Goal: Transaction & Acquisition: Purchase product/service

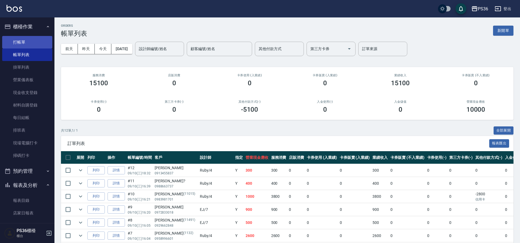
drag, startPoint x: 0, startPoint y: 0, endPoint x: 20, endPoint y: 46, distance: 50.6
click at [20, 46] on link "打帳單" at bounding box center [27, 42] width 50 height 13
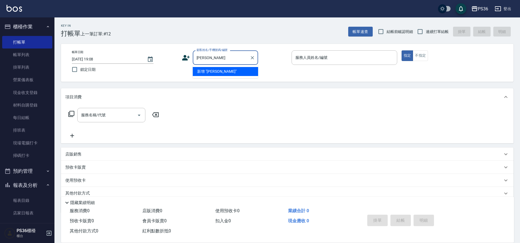
click at [208, 57] on input "嚴淑" at bounding box center [221, 58] width 52 height 10
type input "嚴"
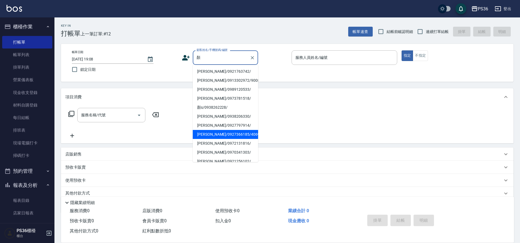
click at [227, 130] on li "顏淑貞/0927366185/4069" at bounding box center [225, 134] width 65 height 9
type input "顏淑貞/0927366185/4069"
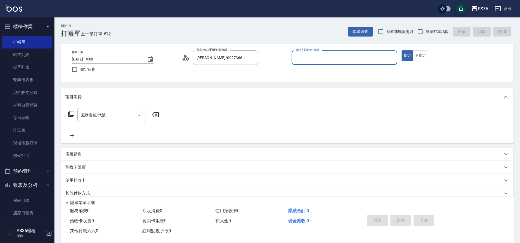
type input "Ruby-4"
click at [122, 116] on input "服務名稱/代號" at bounding box center [107, 115] width 55 height 10
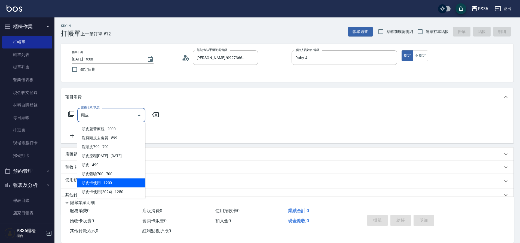
click at [116, 180] on span "頭皮卡使用 - 1200" at bounding box center [111, 182] width 68 height 9
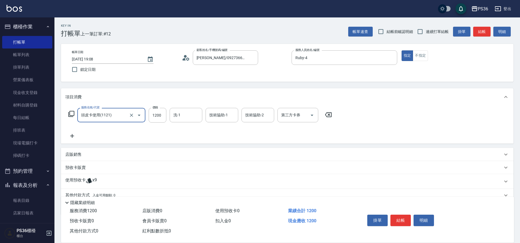
type input "頭皮卡使用(1121)"
click at [70, 137] on icon at bounding box center [72, 136] width 14 height 7
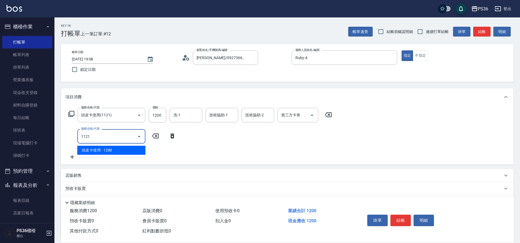
type input "頭皮卡使用(1121)"
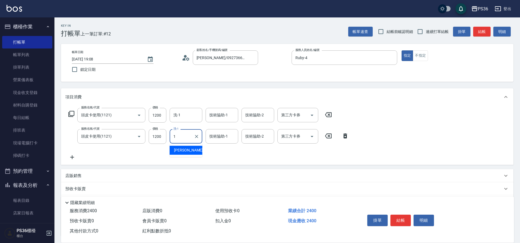
click at [181, 139] on input "1" at bounding box center [182, 136] width 20 height 10
type input "酪梨-21"
click at [75, 157] on icon at bounding box center [72, 157] width 14 height 7
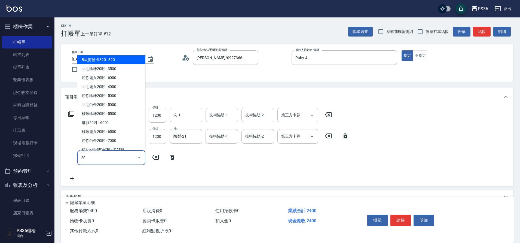
type input "205"
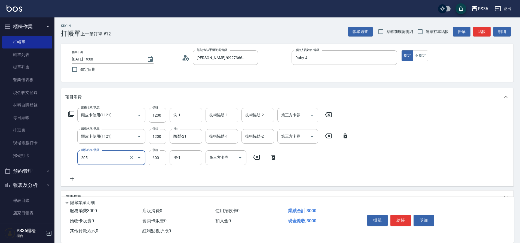
click at [99, 152] on label "服務名稱/代號" at bounding box center [90, 150] width 18 height 4
click at [99, 153] on input "205" at bounding box center [104, 158] width 48 height 10
click at [99, 155] on input "205" at bounding box center [104, 158] width 48 height 10
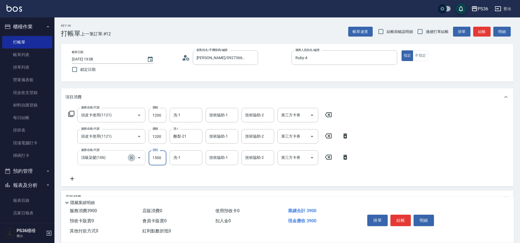
click at [130, 158] on icon "Clear" at bounding box center [131, 157] width 3 height 3
type input "頂級染髮(106)"
click at [128, 158] on button "Clear" at bounding box center [132, 158] width 8 height 8
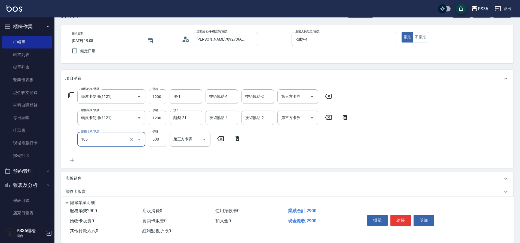
scroll to position [67, 0]
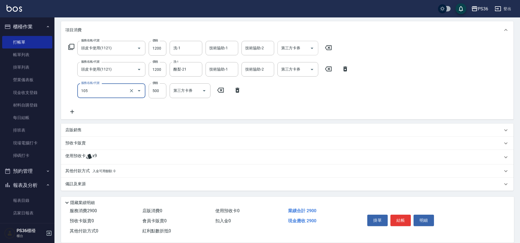
click at [313, 50] on icon "Open" at bounding box center [312, 48] width 7 height 7
type input "A級單剪(105)"
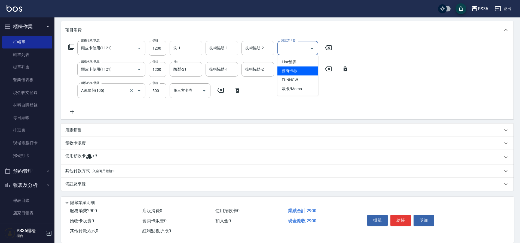
click at [300, 68] on span "舊有卡券" at bounding box center [297, 70] width 41 height 9
type input "舊有卡券"
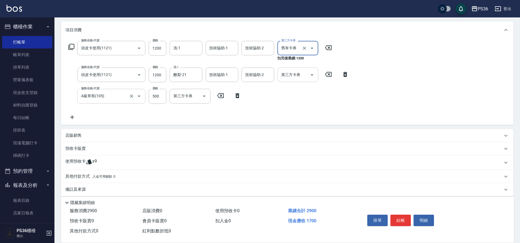
click at [314, 79] on div at bounding box center [311, 74] width 8 height 14
click at [313, 75] on icon "Open" at bounding box center [312, 75] width 7 height 7
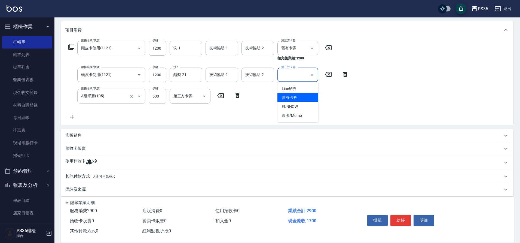
click at [299, 99] on span "舊有卡券" at bounding box center [297, 97] width 41 height 9
type input "舊有卡券"
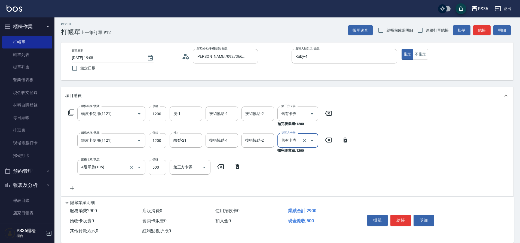
scroll to position [0, 0]
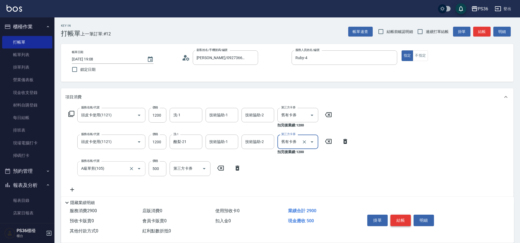
click at [406, 220] on button "結帳" at bounding box center [400, 219] width 20 height 11
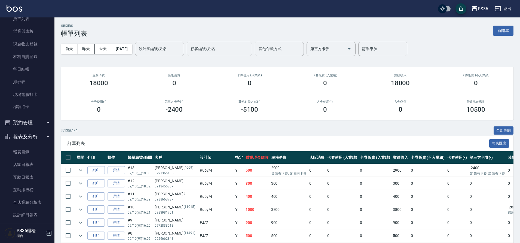
scroll to position [136, 0]
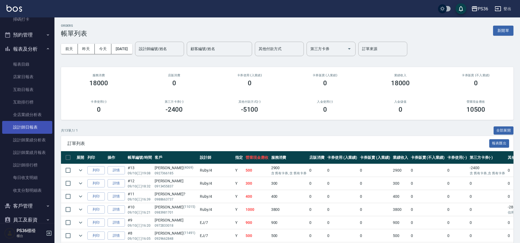
click at [41, 123] on link "設計師日報表" at bounding box center [27, 127] width 50 height 13
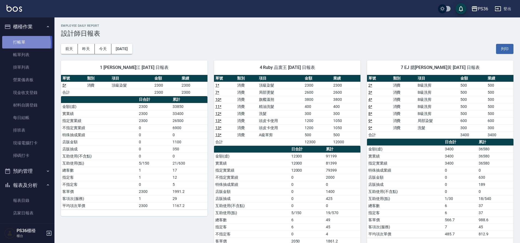
click at [24, 43] on link "打帳單" at bounding box center [27, 42] width 50 height 13
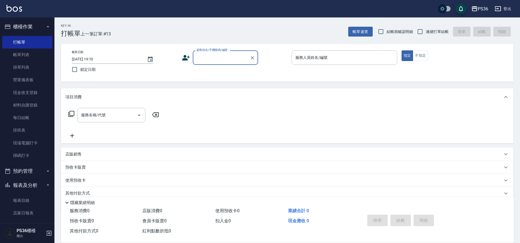
click at [432, 225] on div "掛單 結帳 明細" at bounding box center [400, 220] width 71 height 17
click at [207, 61] on input "顧客姓名/手機號碼/編號" at bounding box center [221, 58] width 52 height 10
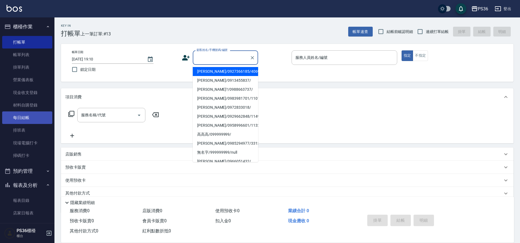
click at [20, 117] on link "每日結帳" at bounding box center [27, 117] width 50 height 13
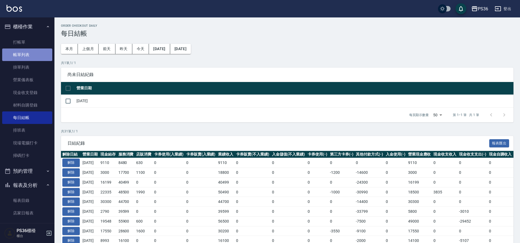
click at [33, 56] on link "帳單列表" at bounding box center [27, 54] width 50 height 13
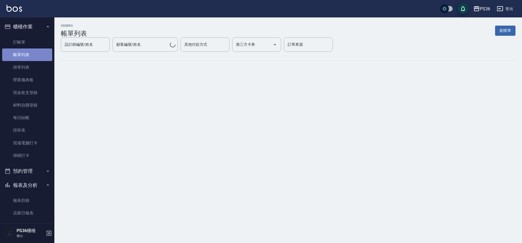
click at [33, 56] on link "帳單列表" at bounding box center [27, 54] width 50 height 13
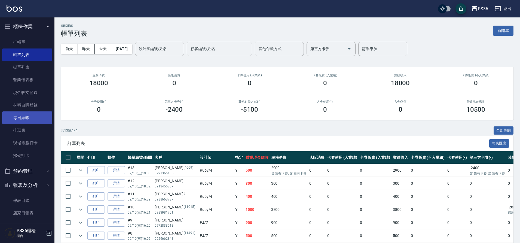
click at [23, 121] on link "每日結帳" at bounding box center [27, 117] width 50 height 13
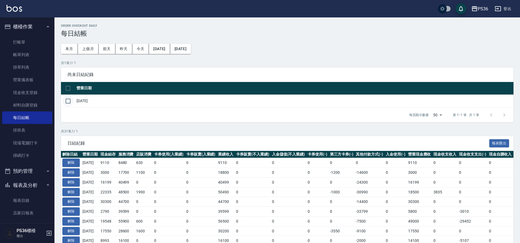
click at [70, 100] on input "checkbox" at bounding box center [67, 100] width 11 height 11
checkbox input "true"
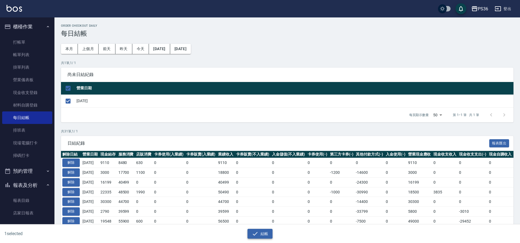
click at [263, 233] on button "結帳" at bounding box center [259, 234] width 25 height 10
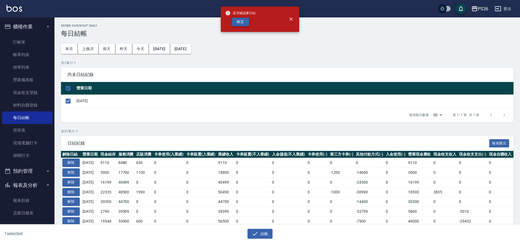
click at [233, 21] on button "確定" at bounding box center [240, 22] width 17 height 8
checkbox input "false"
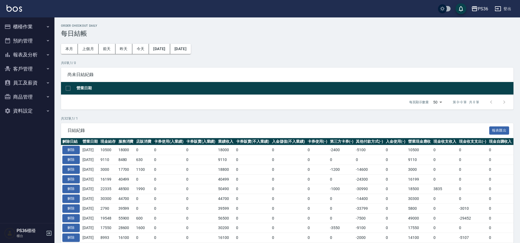
click at [30, 58] on button "報表及分析" at bounding box center [27, 55] width 50 height 14
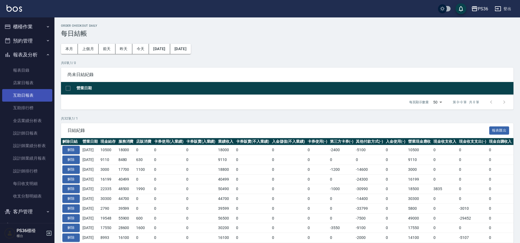
click at [29, 94] on link "互助日報表" at bounding box center [27, 95] width 50 height 13
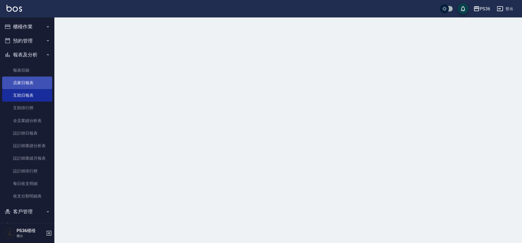
click at [30, 85] on link "店家日報表" at bounding box center [27, 82] width 50 height 13
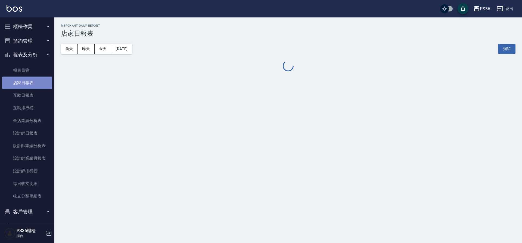
click at [30, 85] on link "店家日報表" at bounding box center [27, 82] width 50 height 13
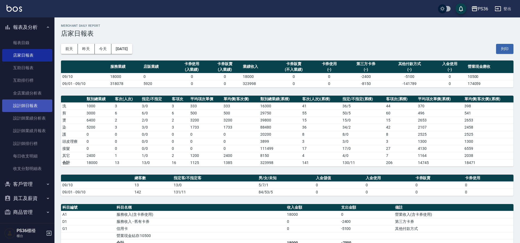
scroll to position [44, 0]
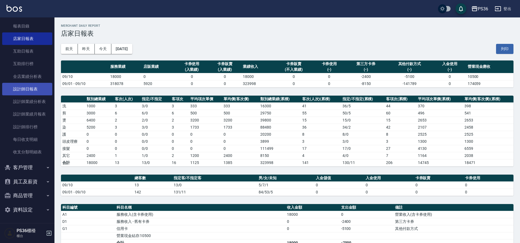
click at [33, 90] on link "設計師日報表" at bounding box center [27, 89] width 50 height 13
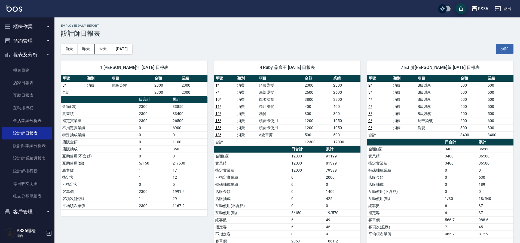
click at [28, 29] on button "櫃檯作業" at bounding box center [27, 27] width 50 height 14
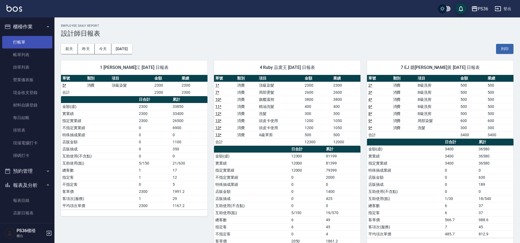
click at [32, 42] on link "打帳單" at bounding box center [27, 42] width 50 height 13
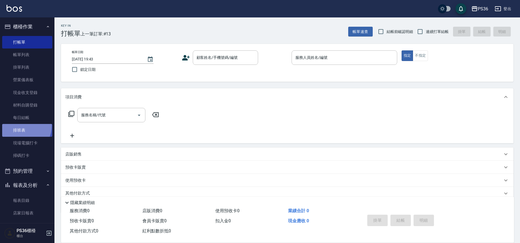
click at [19, 125] on link "排班表" at bounding box center [27, 130] width 50 height 13
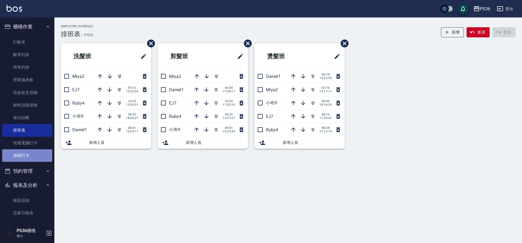
click at [31, 155] on link "掃碼打卡" at bounding box center [27, 155] width 50 height 13
